Goal: Find specific page/section: Find specific page/section

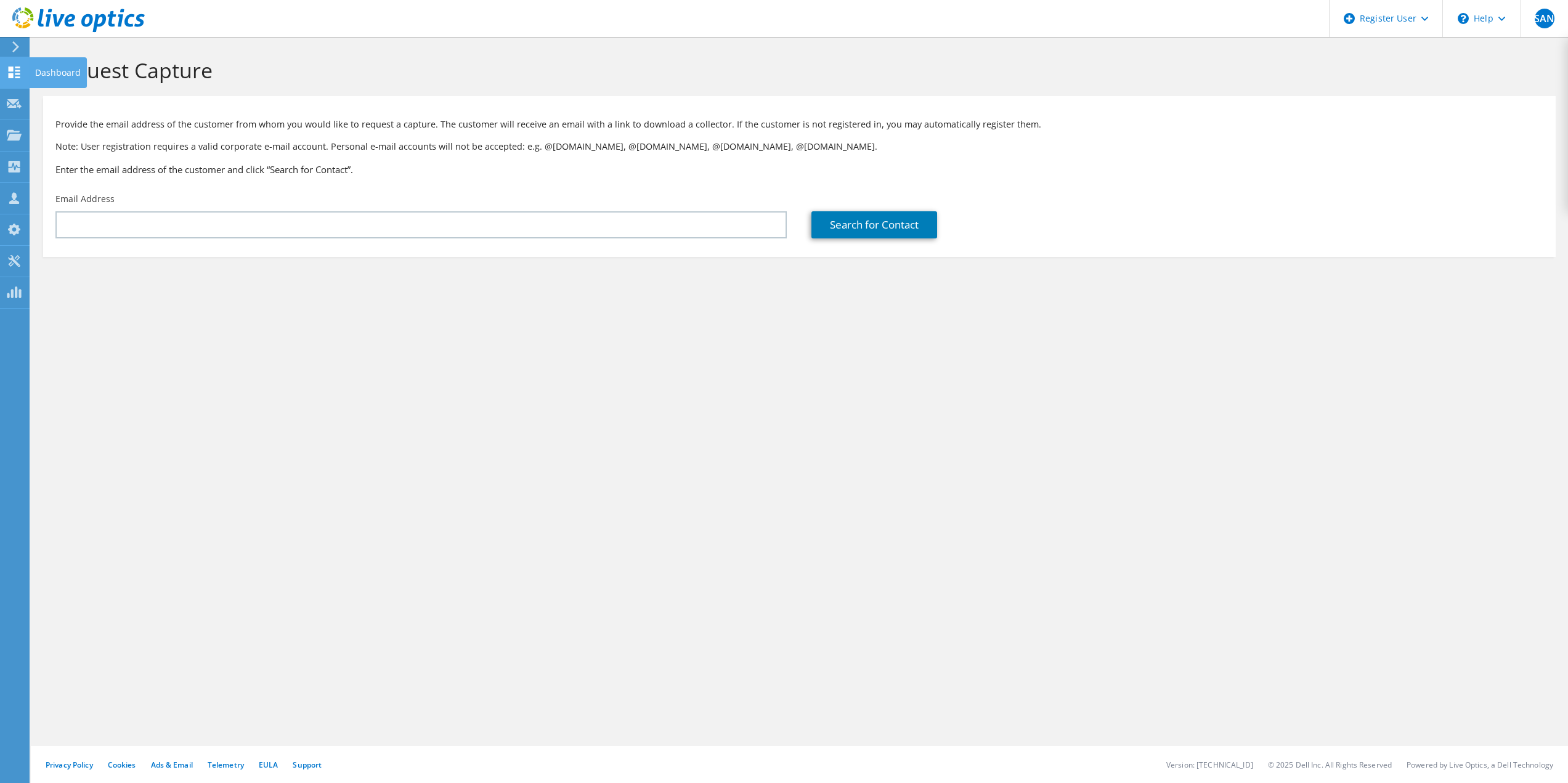
click at [17, 67] on icon at bounding box center [14, 72] width 15 height 12
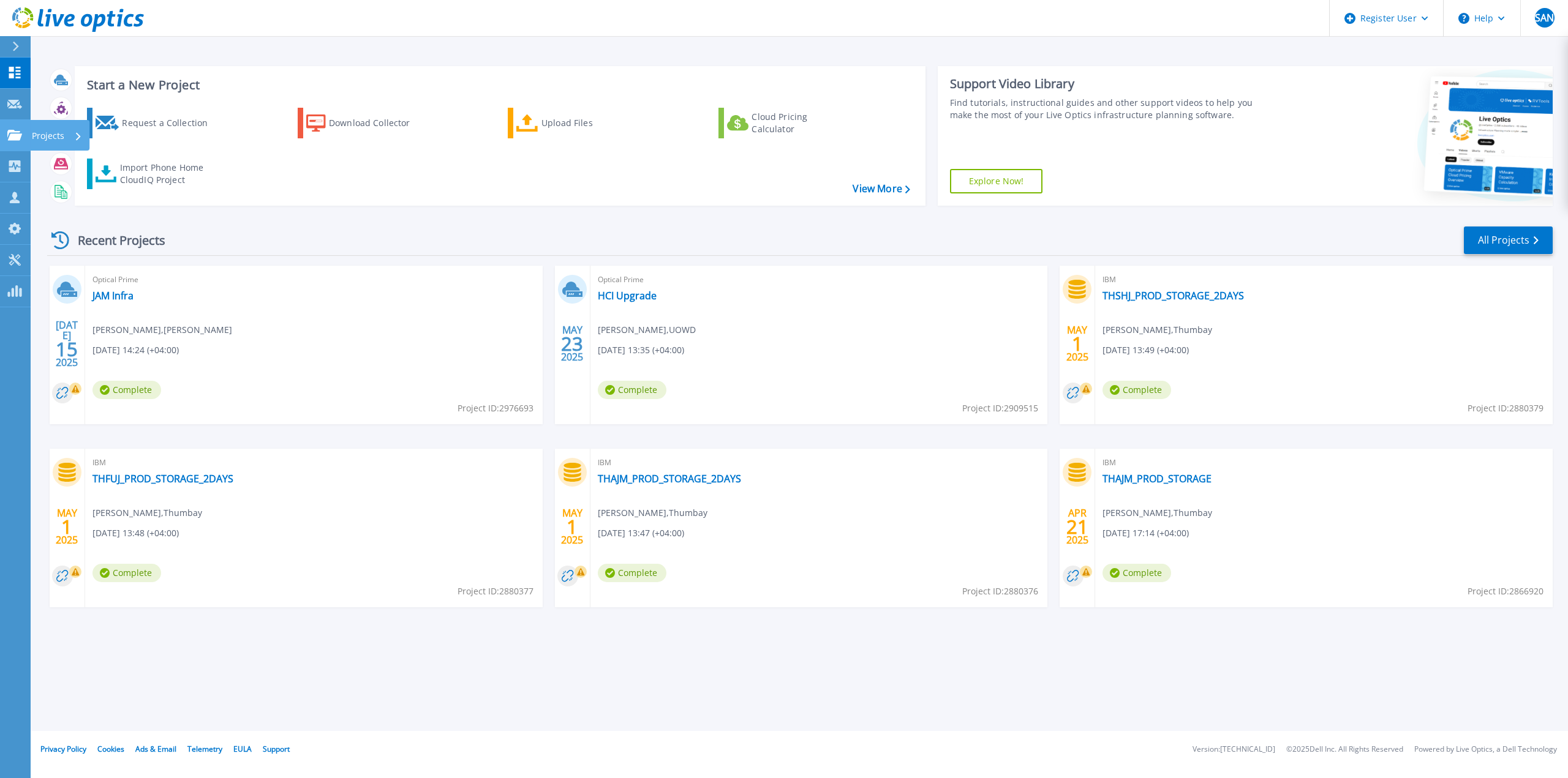
click at [15, 127] on link "Projects Projects" at bounding box center [15, 135] width 31 height 32
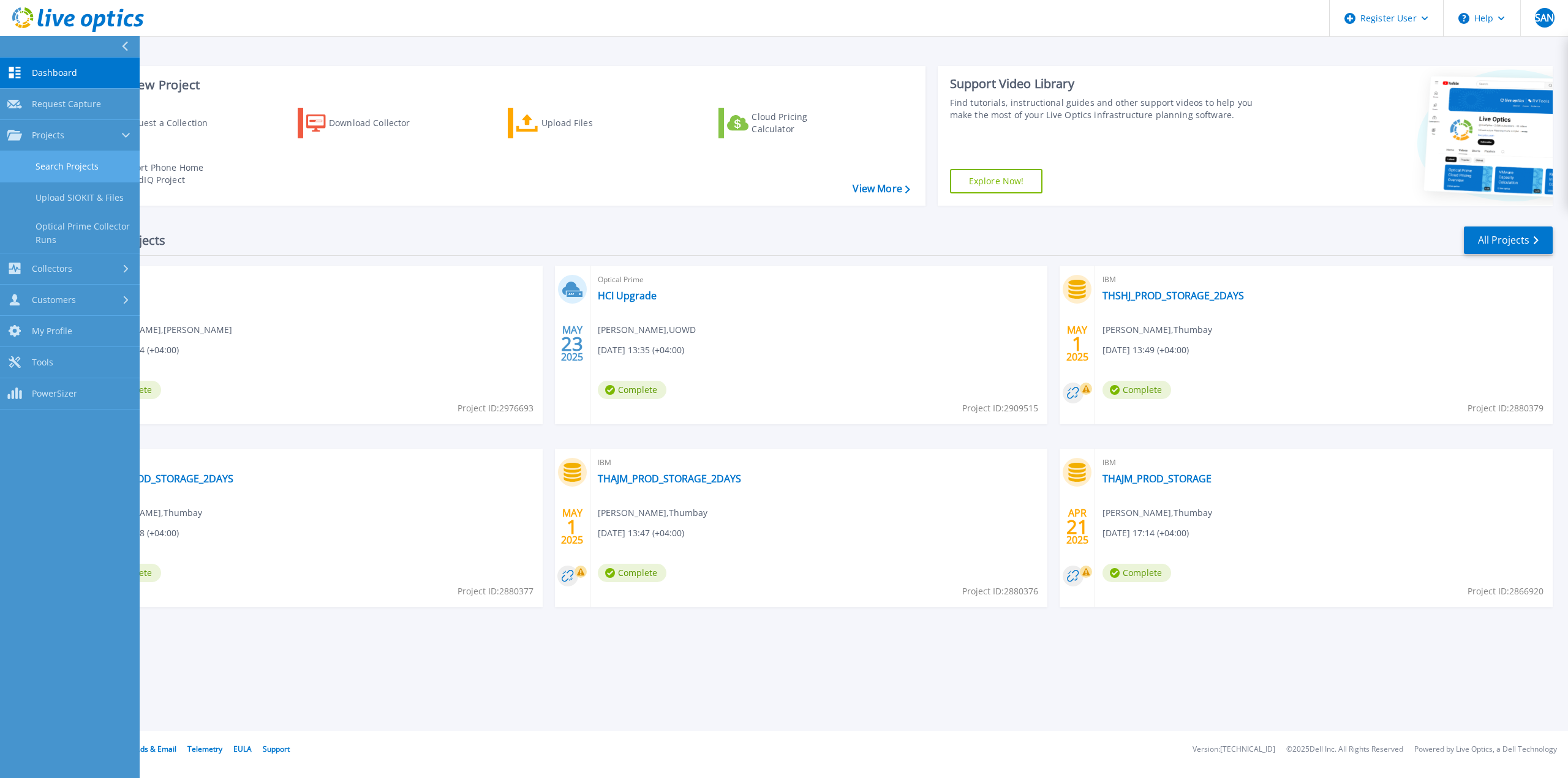
click at [62, 162] on link "Search Projects" at bounding box center [70, 167] width 140 height 32
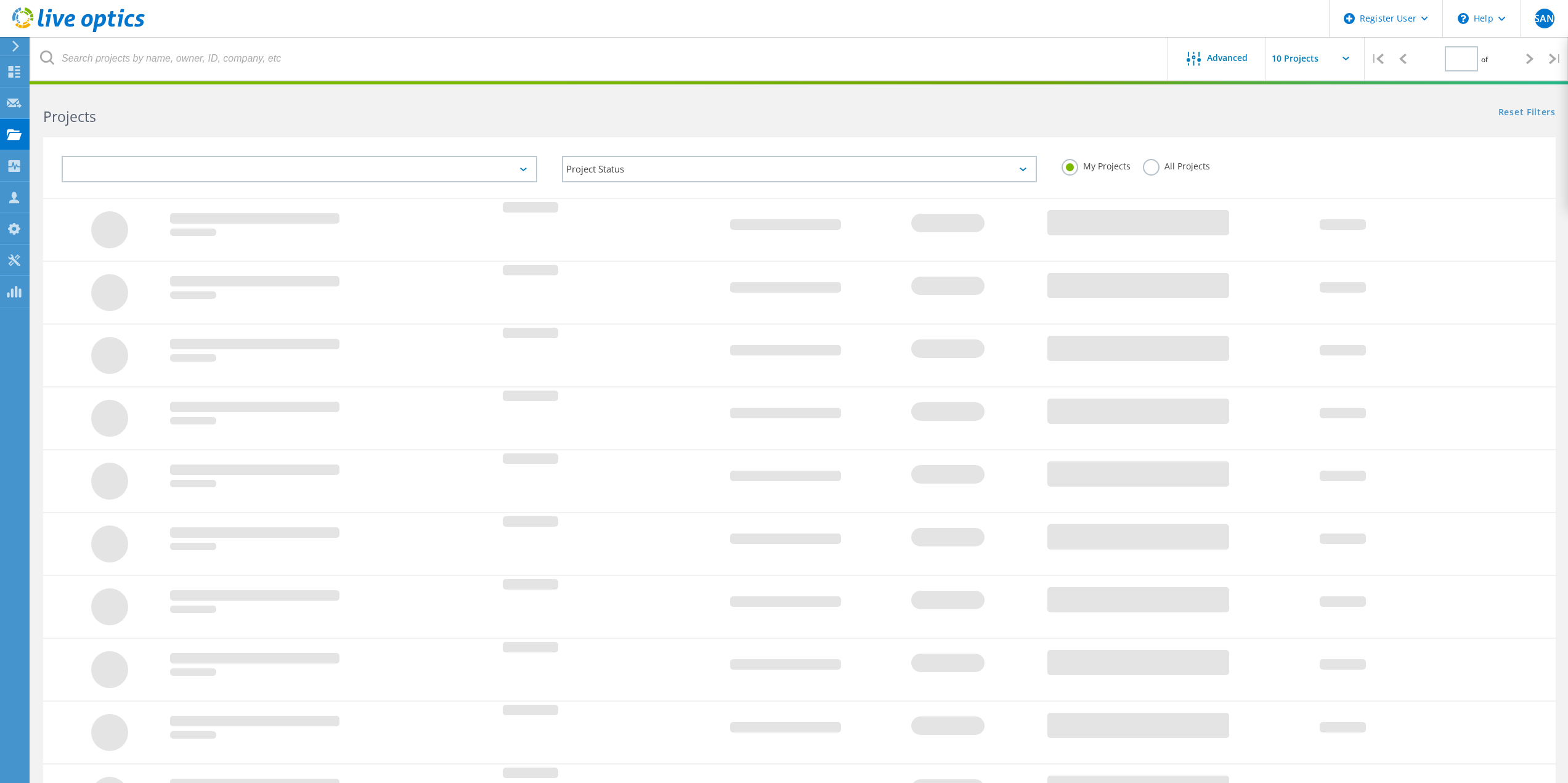
type input "1"
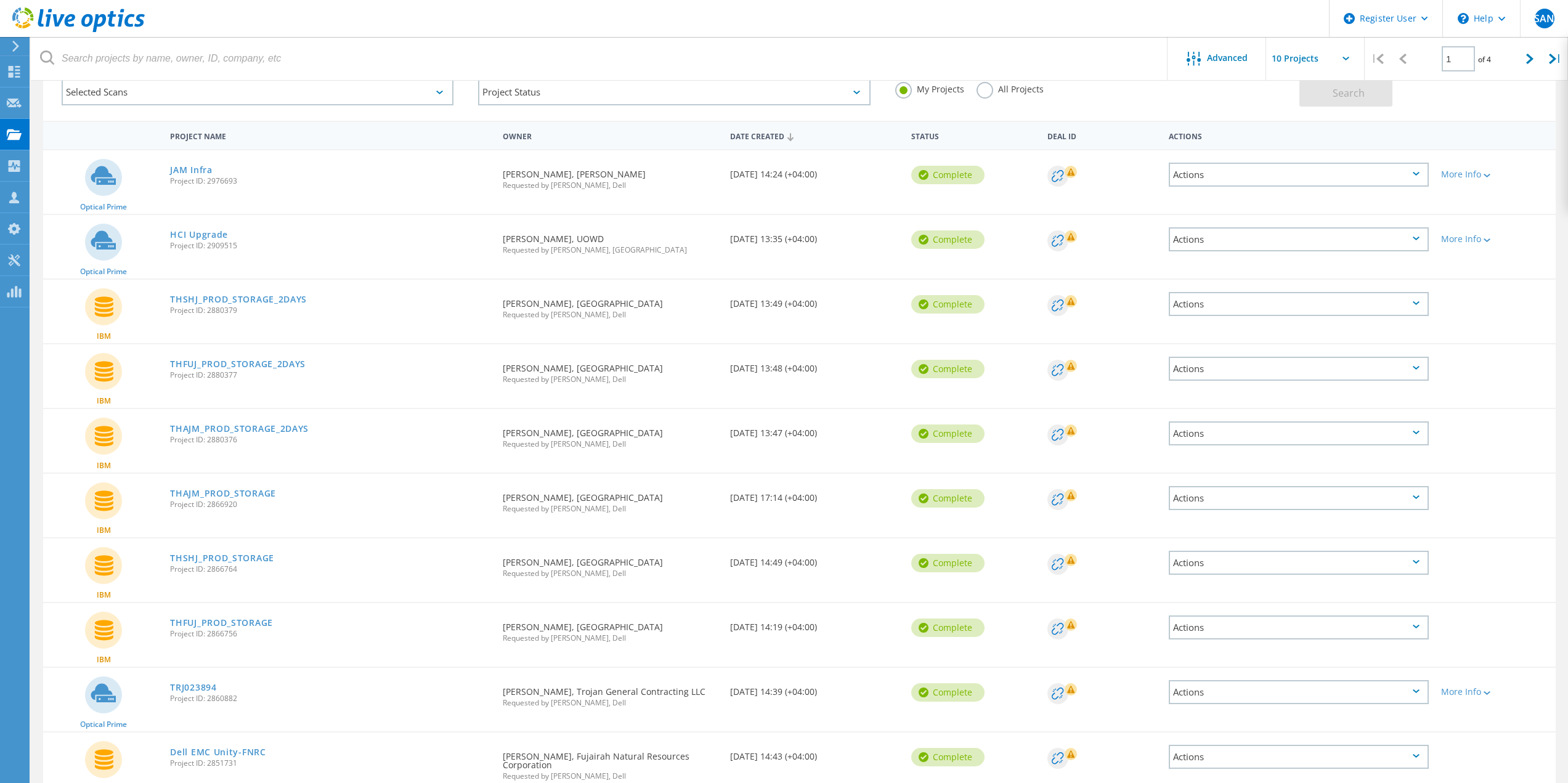
scroll to position [148, 0]
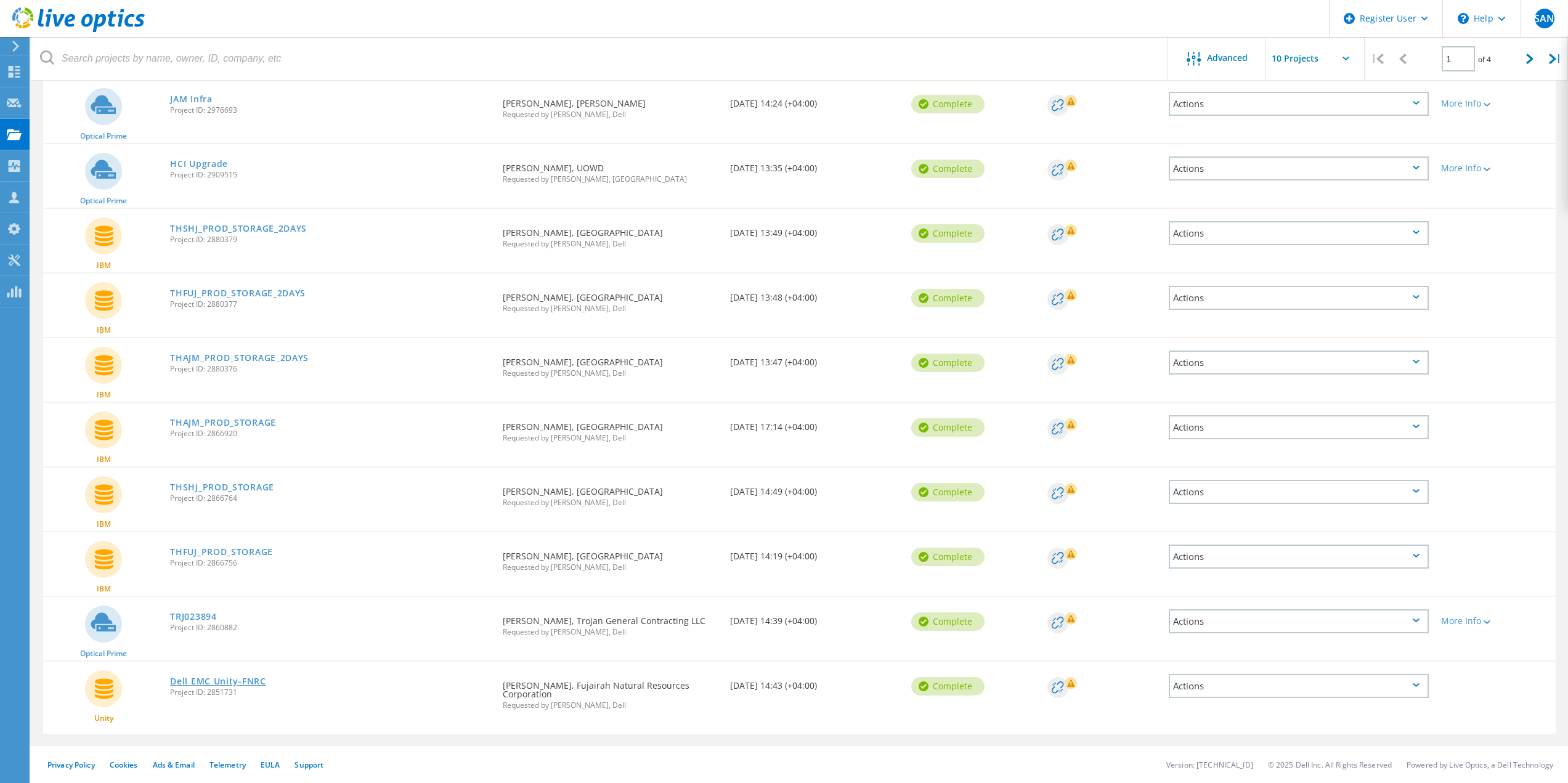
click at [233, 685] on link "Dell EMC Unity-FNRC" at bounding box center [218, 682] width 96 height 9
